Goal: Information Seeking & Learning: Compare options

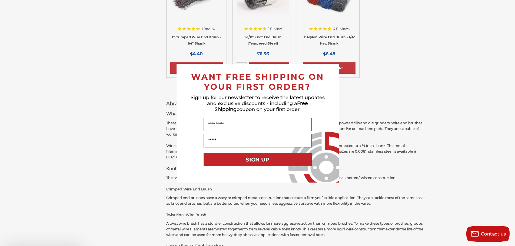
scroll to position [270, 0]
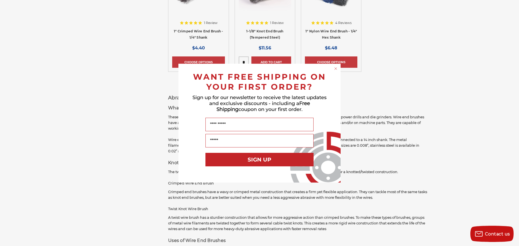
click at [336, 68] on circle "Close dialog" at bounding box center [335, 68] width 5 height 5
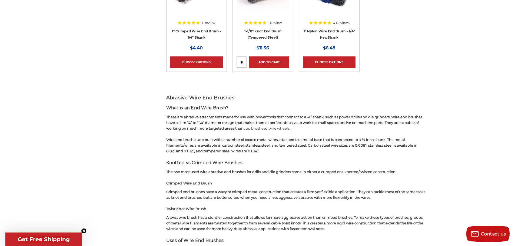
click at [439, 78] on div "home wire wheels & brushes end brushes end brushes Refine by × Browse by Choose…" at bounding box center [257, 88] width 382 height 598
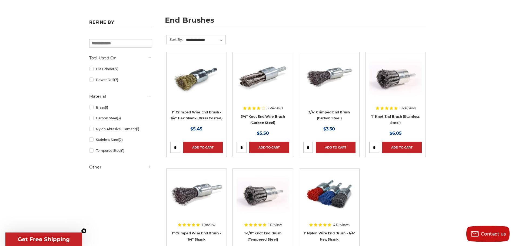
scroll to position [81, 0]
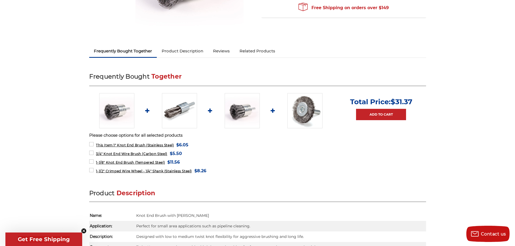
scroll to position [135, 0]
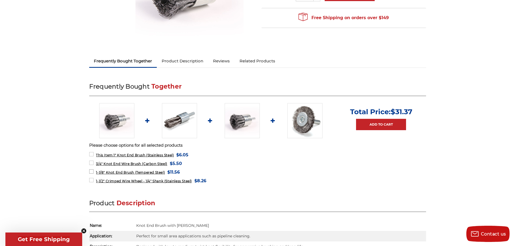
click at [92, 172] on label "1-1/8" Knot End Brush (Tempered Steel) MSRP: Was: Now: $11.56 (You save )" at bounding box center [134, 172] width 91 height 7
click at [91, 179] on label "1-1/2" Crimped Wire Wheel - 1/4" Shank (Stainless Steel) MSRP: Was: Now: $8.26 …" at bounding box center [147, 180] width 117 height 7
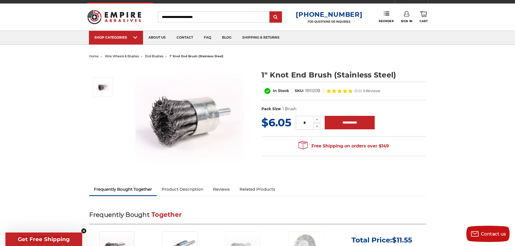
scroll to position [0, 0]
